Goal: Information Seeking & Learning: Learn about a topic

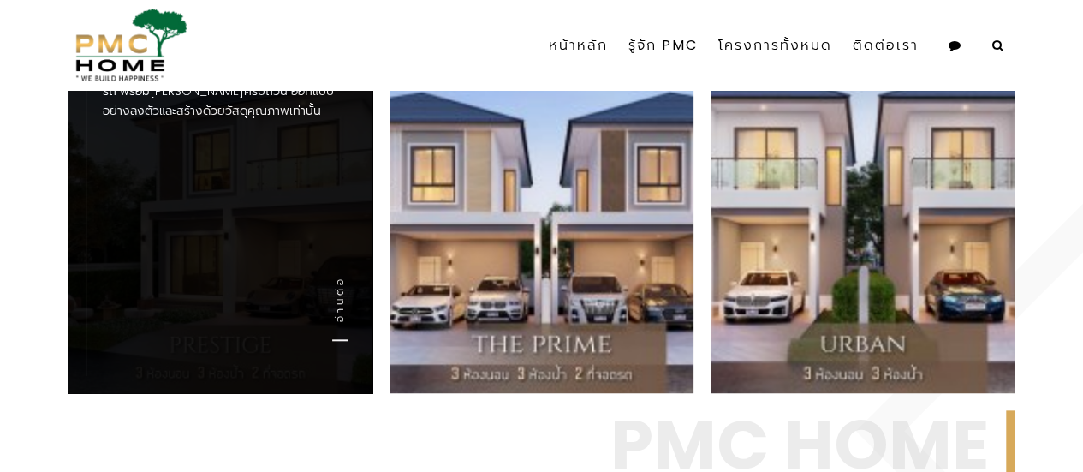
click at [267, 276] on div "Prestige บ้านเดี่ยว 2 ชั้น 3 ห้องนอน 3 ห้องน้ำ 2 ที่จอดรถ พร้อม[PERSON_NAME]ครบ…" at bounding box center [221, 190] width 304 height 405
click at [337, 306] on link "อ่านต่อ" at bounding box center [339, 308] width 15 height 65
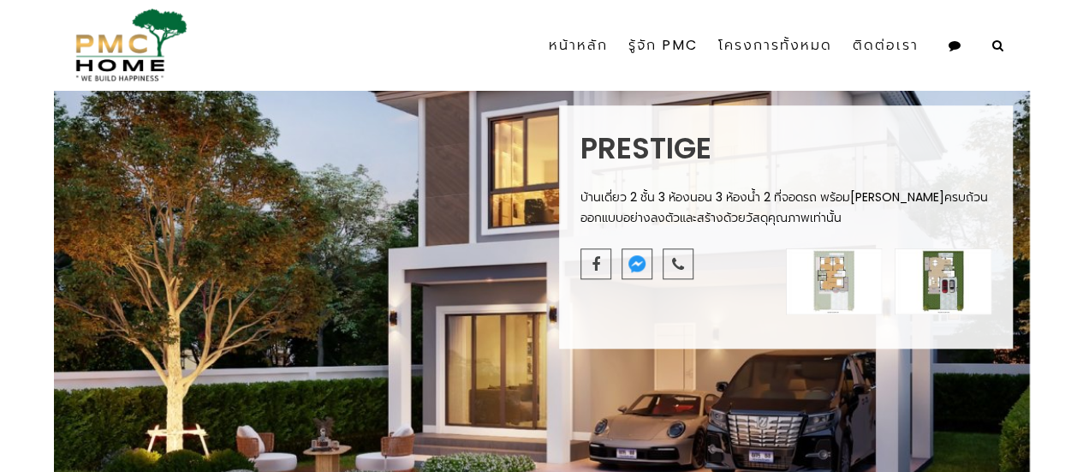
scroll to position [685, 0]
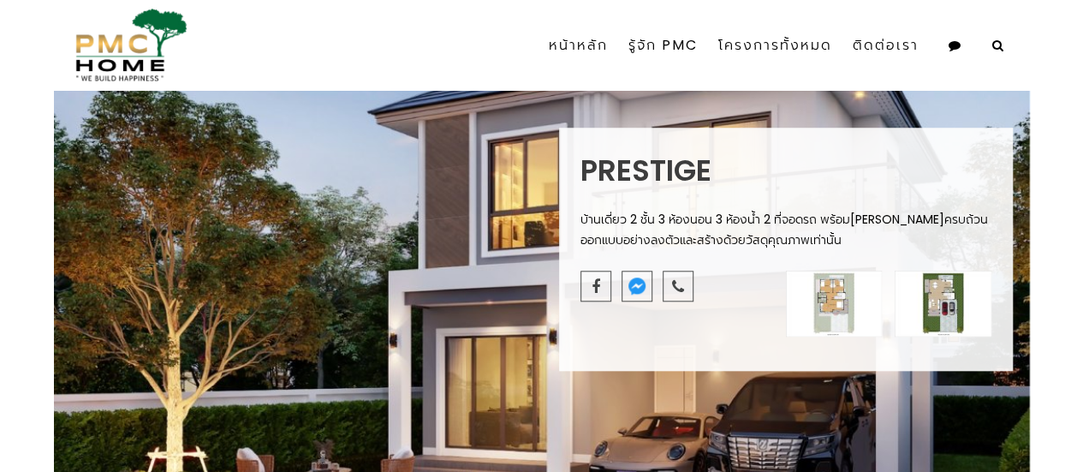
click at [815, 302] on img at bounding box center [834, 304] width 97 height 66
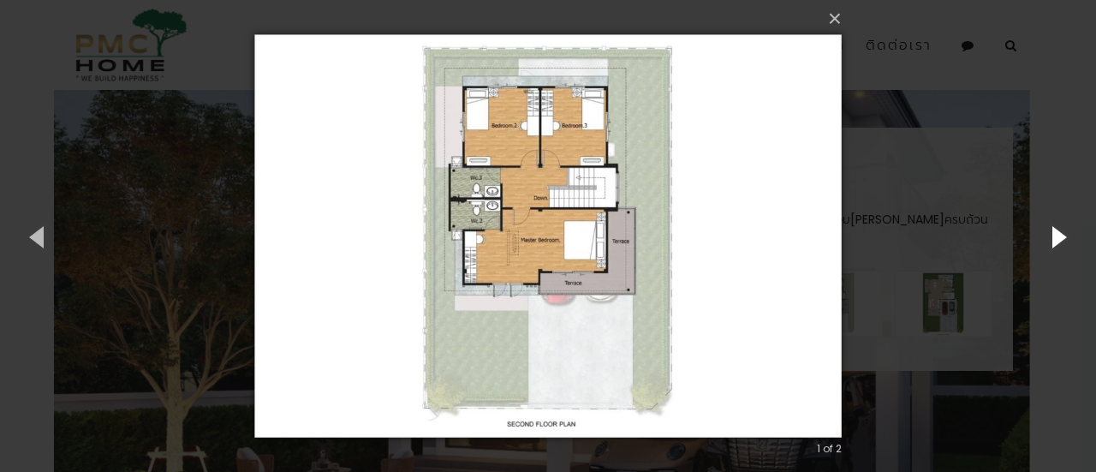
click at [1064, 242] on button "button" at bounding box center [1057, 236] width 77 height 94
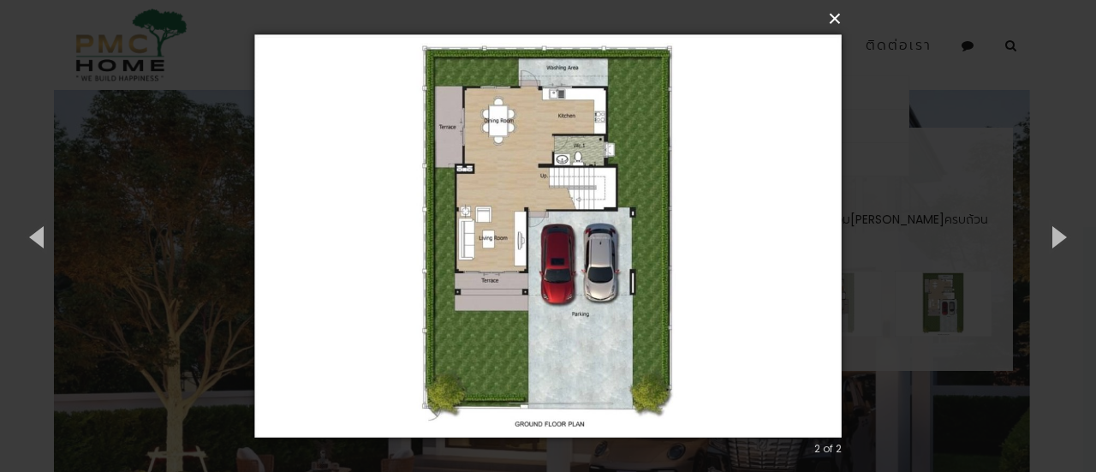
click at [833, 15] on button "×" at bounding box center [554, 19] width 588 height 38
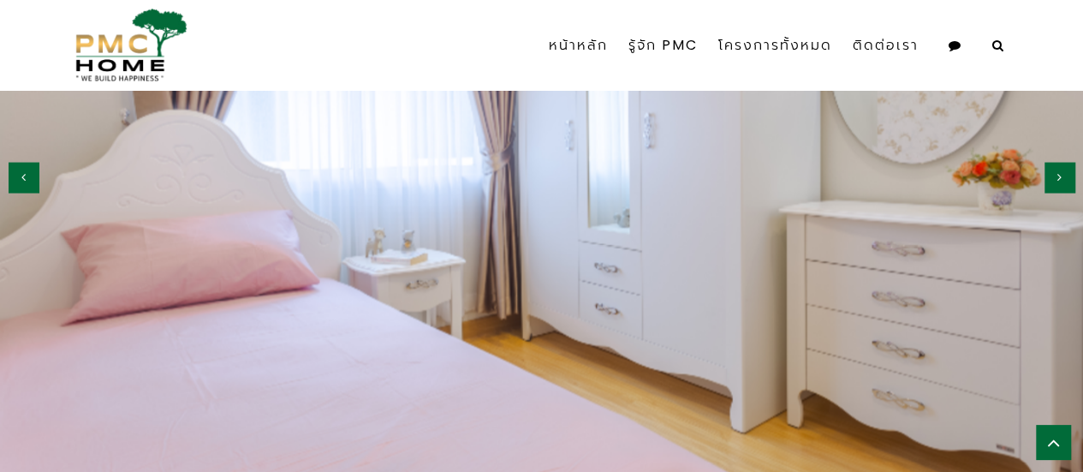
scroll to position [1542, 0]
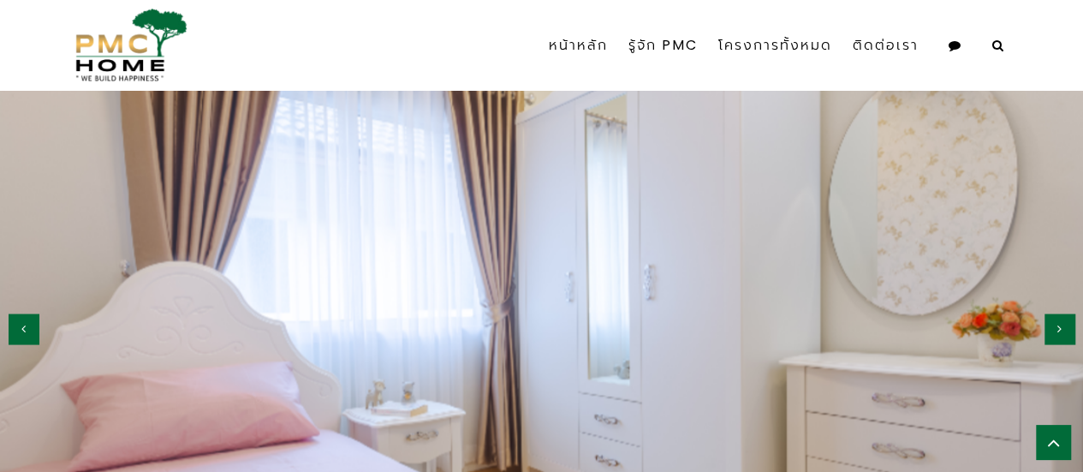
click at [15, 328] on button "button" at bounding box center [24, 328] width 30 height 30
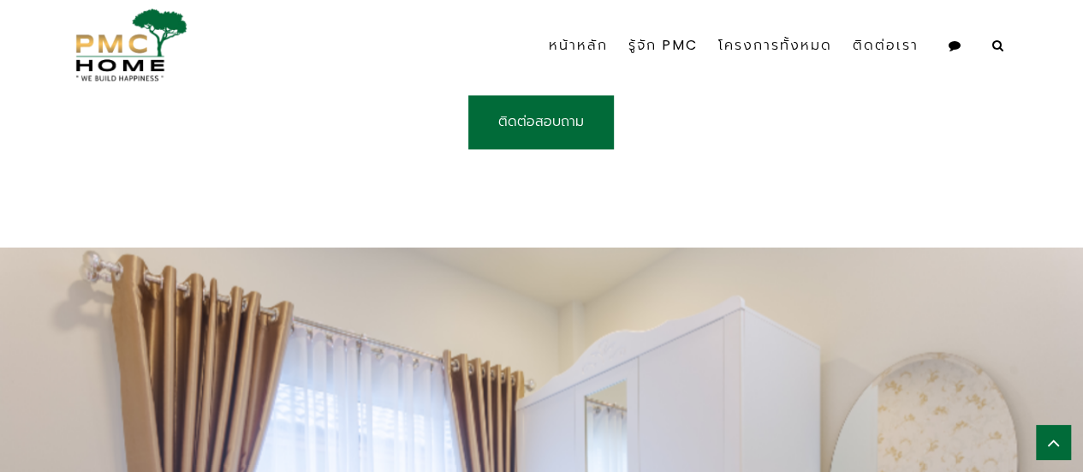
scroll to position [1115, 0]
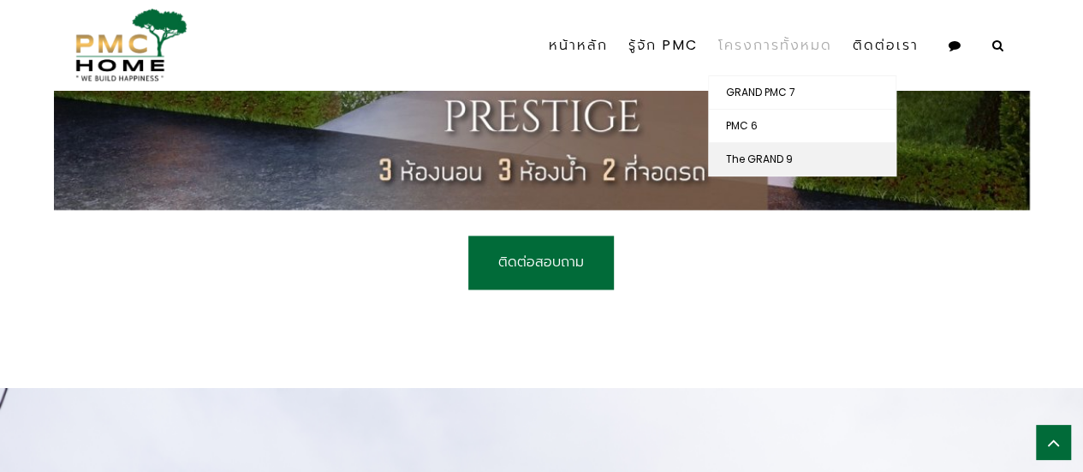
click at [758, 149] on link "The GRAND 9" at bounding box center [802, 159] width 187 height 33
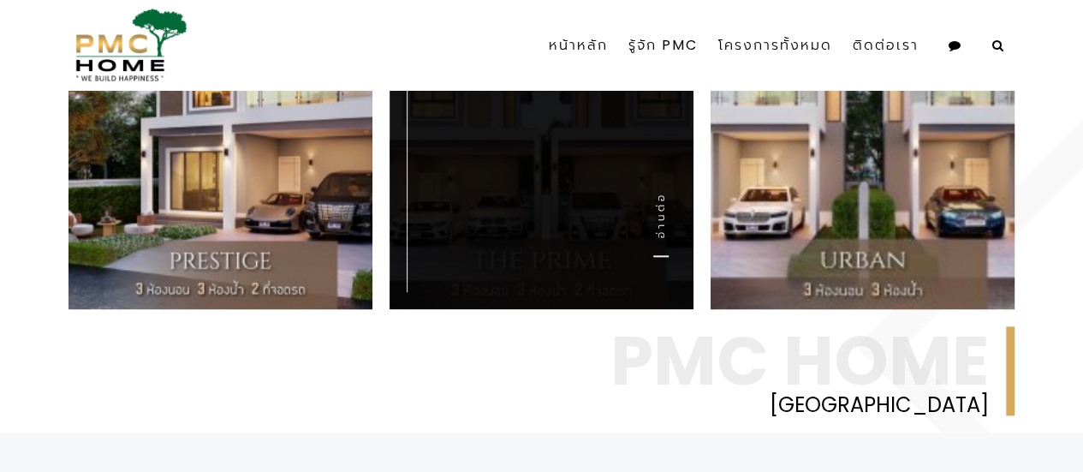
scroll to position [771, 0]
